Goal: Find specific page/section: Find specific page/section

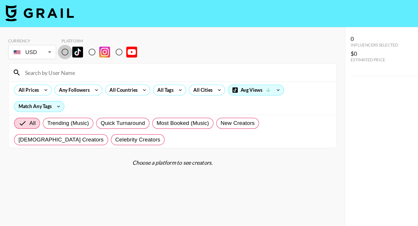
click at [56, 46] on input "radio" at bounding box center [55, 44] width 12 height 12
radio input "true"
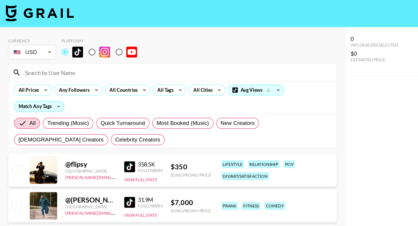
click at [55, 58] on input at bounding box center [150, 61] width 264 height 9
paste input "[PERSON_NAME].[PERSON_NAME]"
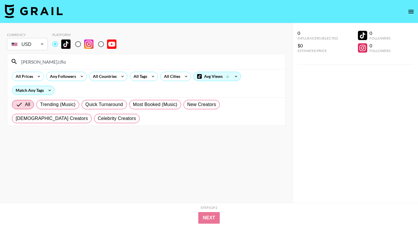
drag, startPoint x: 57, startPoint y: 64, endPoint x: 23, endPoint y: 64, distance: 33.4
click at [28, 64] on input "[PERSON_NAME].l.flo" at bounding box center [150, 61] width 264 height 9
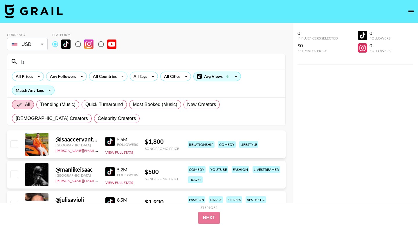
type input "i"
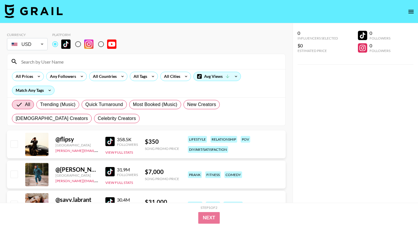
click at [79, 43] on input "radio" at bounding box center [78, 44] width 12 height 12
radio input "true"
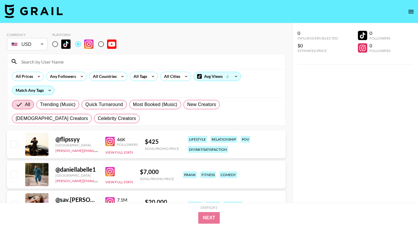
click at [77, 60] on input at bounding box center [150, 61] width 264 height 9
paste input "[PERSON_NAME].[PERSON_NAME]"
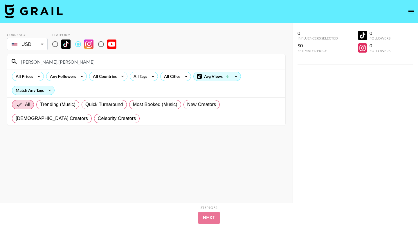
type input "[PERSON_NAME].[PERSON_NAME]"
drag, startPoint x: 73, startPoint y: 58, endPoint x: 31, endPoint y: 58, distance: 41.5
click at [31, 58] on input "[PERSON_NAME].[PERSON_NAME]" at bounding box center [150, 61] width 264 height 9
click at [50, 41] on input "radio" at bounding box center [55, 44] width 12 height 12
radio input "true"
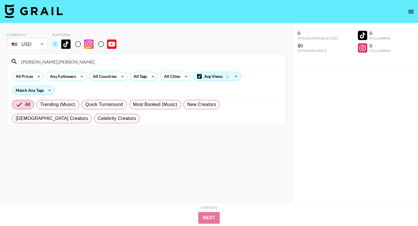
drag, startPoint x: 59, startPoint y: 65, endPoint x: 0, endPoint y: 56, distance: 59.6
click at [0, 56] on div "Currency USD USD ​ Platform [PERSON_NAME].[PERSON_NAME] All Prices Any Follower…" at bounding box center [146, 124] width 292 height 202
paste input "graislinn"
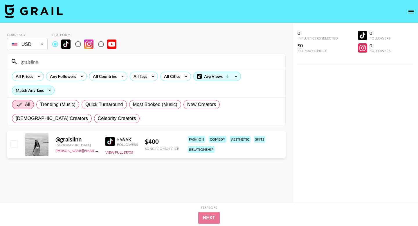
drag, startPoint x: 87, startPoint y: 59, endPoint x: 0, endPoint y: 55, distance: 87.4
click at [0, 55] on div "Currency USD USD ​ Platform graislinn All Prices Any Followers All Countries Al…" at bounding box center [146, 124] width 292 height 202
paste input "@"
drag, startPoint x: 73, startPoint y: 59, endPoint x: 0, endPoint y: 59, distance: 72.8
click at [0, 59] on div "Currency USD USD ​ Platform @graislinn All Prices Any Followers All Countries A…" at bounding box center [146, 124] width 292 height 202
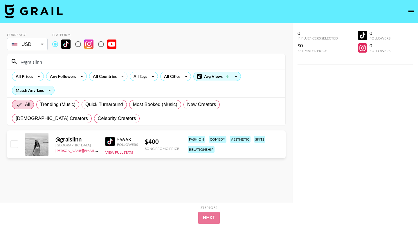
paste input "brookepaintai"
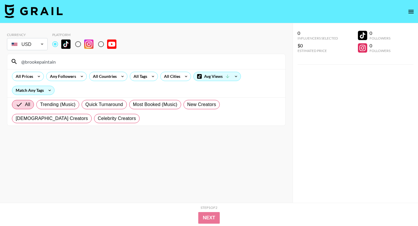
click at [25, 63] on input "@brookepaintain" at bounding box center [150, 61] width 264 height 9
click at [60, 62] on input "brookepaintain" at bounding box center [150, 61] width 264 height 9
type input "brookepaintain"
click at [81, 44] on input "radio" at bounding box center [78, 44] width 12 height 12
radio input "true"
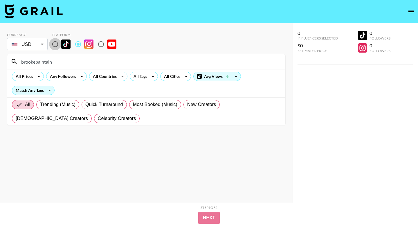
click at [53, 43] on input "radio" at bounding box center [55, 44] width 12 height 12
radio input "true"
click at [53, 63] on input "brookepaintain" at bounding box center [150, 61] width 264 height 9
type input "brookepaintai"
click at [77, 45] on input "radio" at bounding box center [78, 44] width 12 height 12
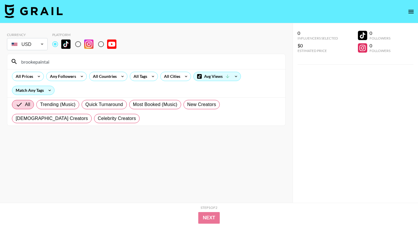
radio input "true"
click at [51, 46] on input "radio" at bounding box center [55, 44] width 12 height 12
radio input "true"
click at [67, 62] on input "brookepaintai" at bounding box center [150, 61] width 264 height 9
drag, startPoint x: 71, startPoint y: 63, endPoint x: 49, endPoint y: 63, distance: 22.3
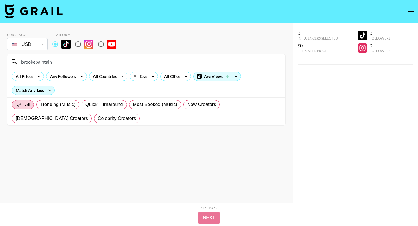
click at [49, 63] on input "brookepaintain" at bounding box center [150, 61] width 264 height 9
type input "brookepai"
click at [52, 66] on div "brookepai" at bounding box center [146, 61] width 278 height 15
drag, startPoint x: 52, startPoint y: 59, endPoint x: 17, endPoint y: 59, distance: 35.4
click at [17, 59] on div "brookepai" at bounding box center [146, 61] width 278 height 15
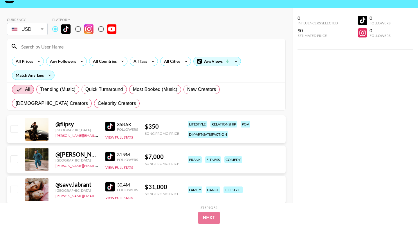
scroll to position [19, 0]
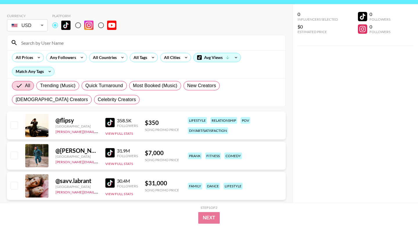
click at [73, 44] on input at bounding box center [150, 42] width 264 height 9
paste input "brookepaintain"
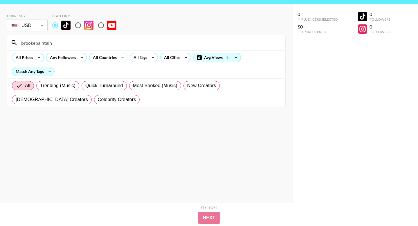
type input "brookepaintain"
click at [78, 25] on input "radio" at bounding box center [78, 25] width 12 height 12
radio input "true"
click at [55, 24] on input "radio" at bounding box center [55, 25] width 12 height 12
radio input "true"
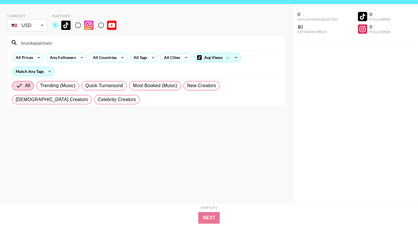
click at [55, 43] on input "brookepaintain" at bounding box center [150, 42] width 264 height 9
type input "[PERSON_NAME]"
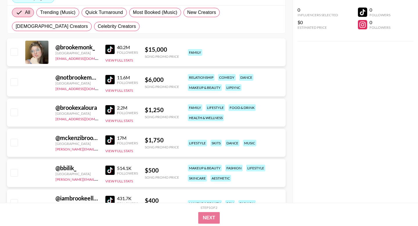
scroll to position [0, 0]
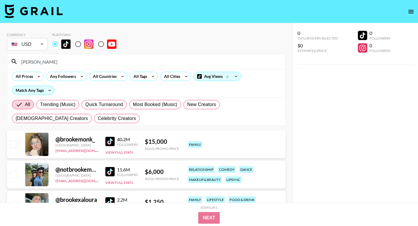
drag, startPoint x: 45, startPoint y: 61, endPoint x: 10, endPoint y: 53, distance: 35.3
click at [10, 53] on section "Currency USD USD ​ Platform brooke All Prices Any Followers All Countries All T…" at bounding box center [146, 77] width 278 height 98
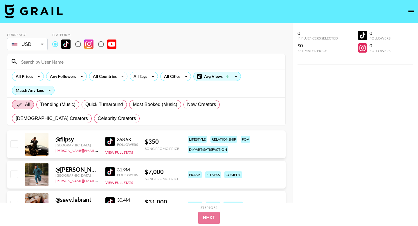
click at [105, 63] on input at bounding box center [150, 61] width 264 height 9
paste input "matayasweeting"
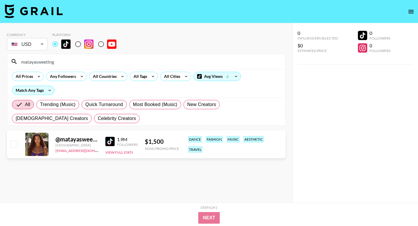
drag, startPoint x: 88, startPoint y: 63, endPoint x: 1, endPoint y: 63, distance: 86.7
click at [1, 63] on div "Currency USD USD ​ Platform matayasweeting All Prices Any Followers All Countri…" at bounding box center [146, 124] width 292 height 202
paste input "ddie.eppe"
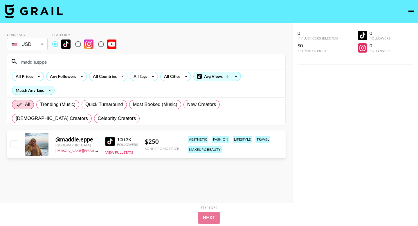
type input "maddie.eppe"
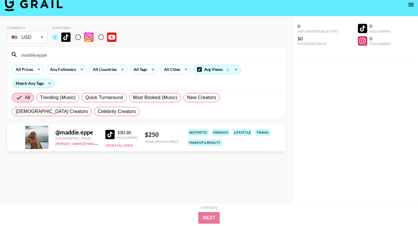
scroll to position [7, 0]
